Goal: Information Seeking & Learning: Check status

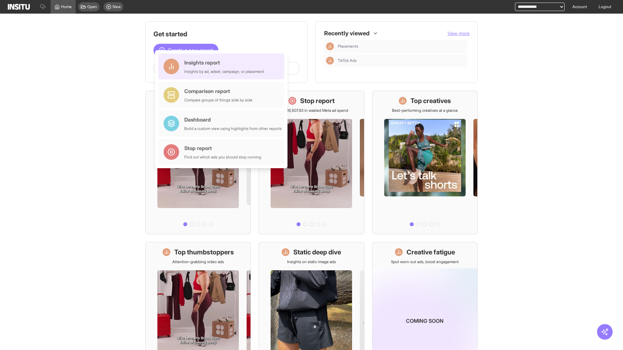
click at [223, 67] on div "Insights report Insights by ad, adset, campaign, or placement" at bounding box center [224, 67] width 80 height 16
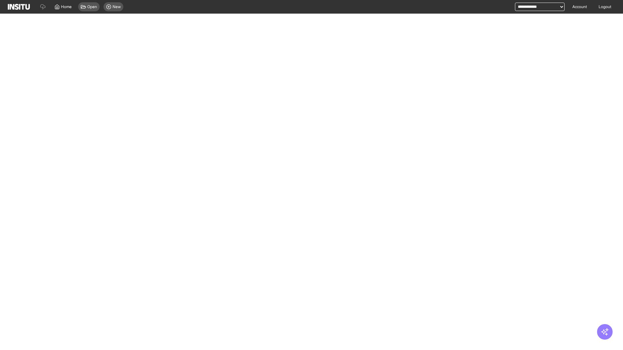
select select "**"
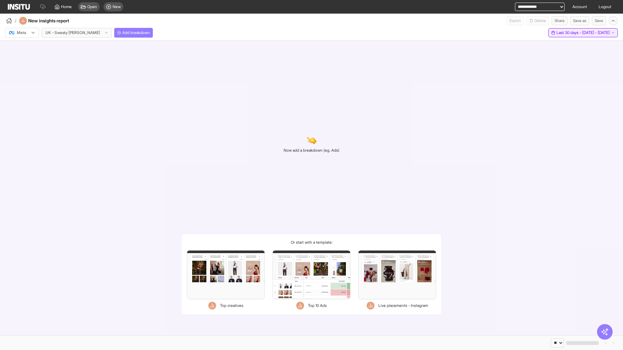
click at [570, 33] on span "Last 30 days - [DATE] - [DATE]" at bounding box center [583, 32] width 53 height 5
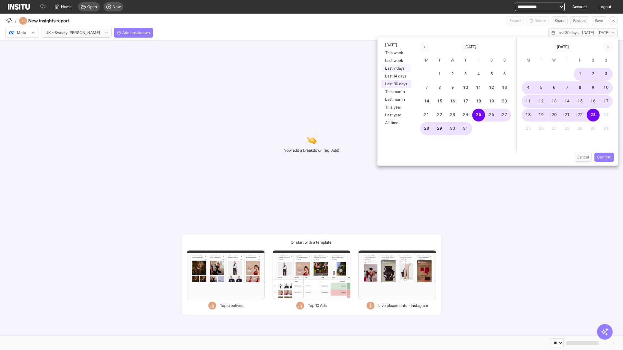
click at [396, 68] on button "Last 7 days" at bounding box center [396, 69] width 30 height 8
